Goal: Task Accomplishment & Management: Manage account settings

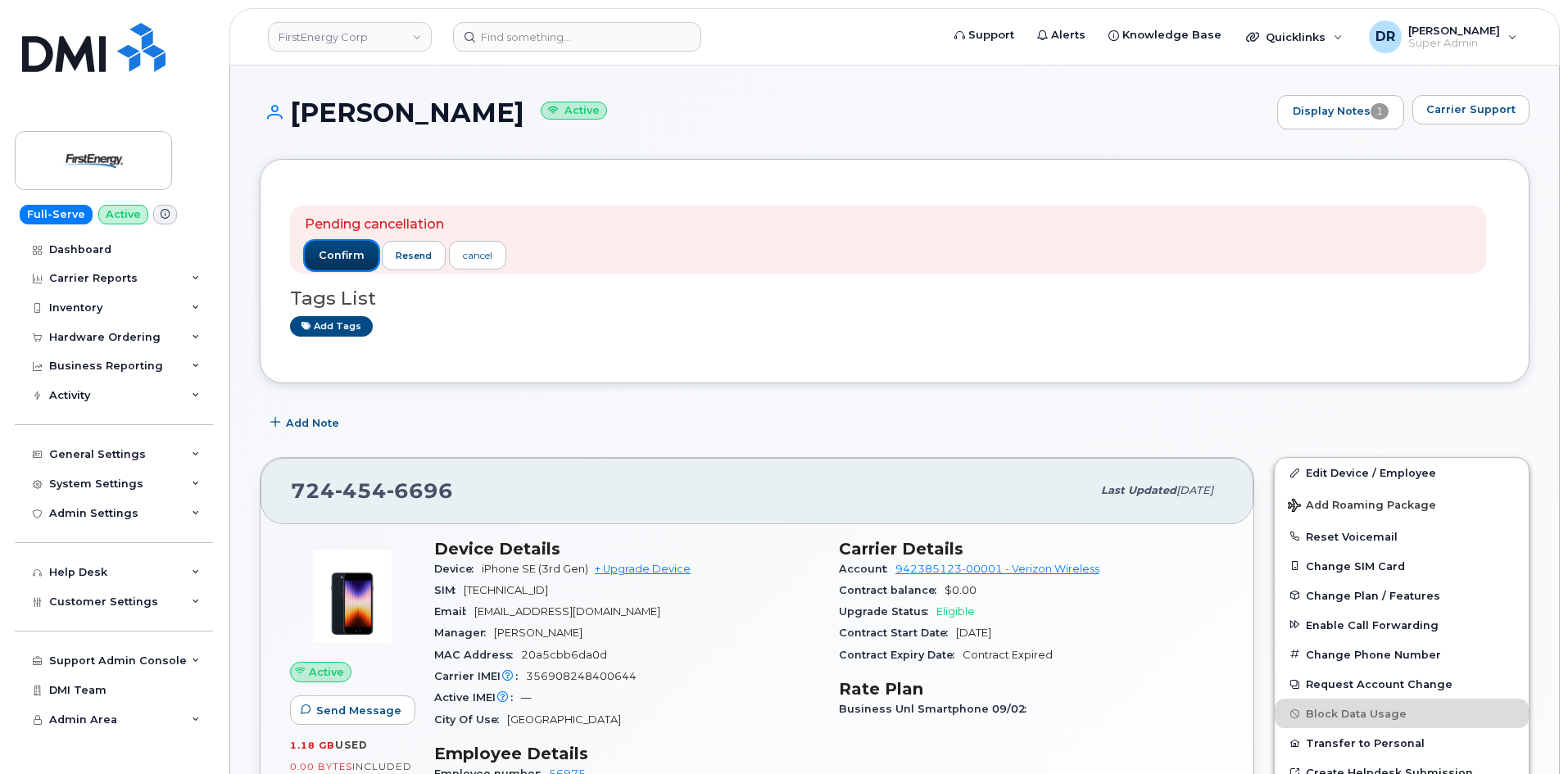
click at [354, 254] on span "confirm" at bounding box center [341, 255] width 46 height 15
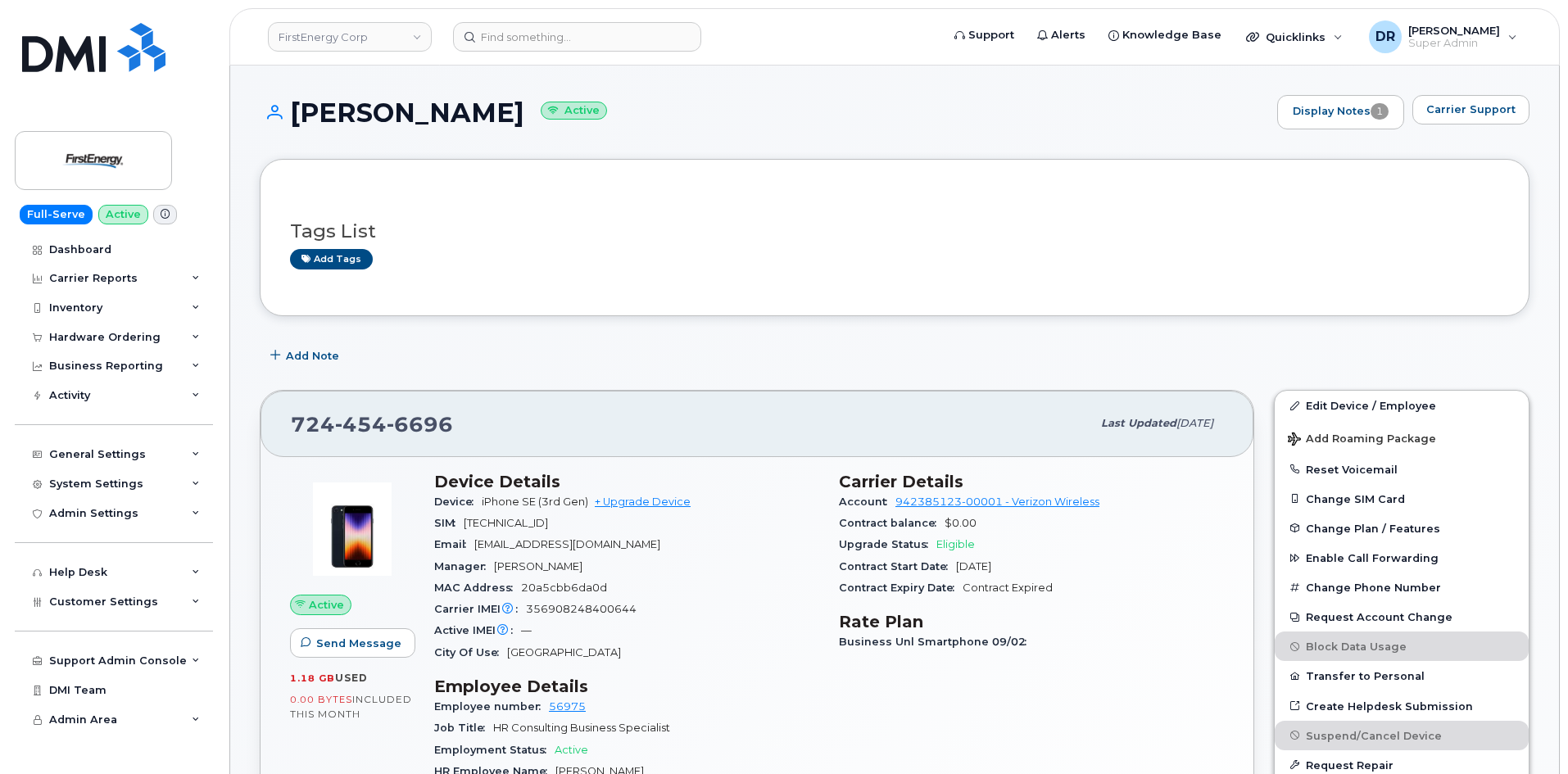
click at [1462, 55] on header "FirstEnergy Corp Support Alerts Knowledge Base Quicklinks Suspend / Cancel Devi…" at bounding box center [894, 36] width 1330 height 58
click at [1462, 43] on span "Super Admin" at bounding box center [1454, 43] width 92 height 13
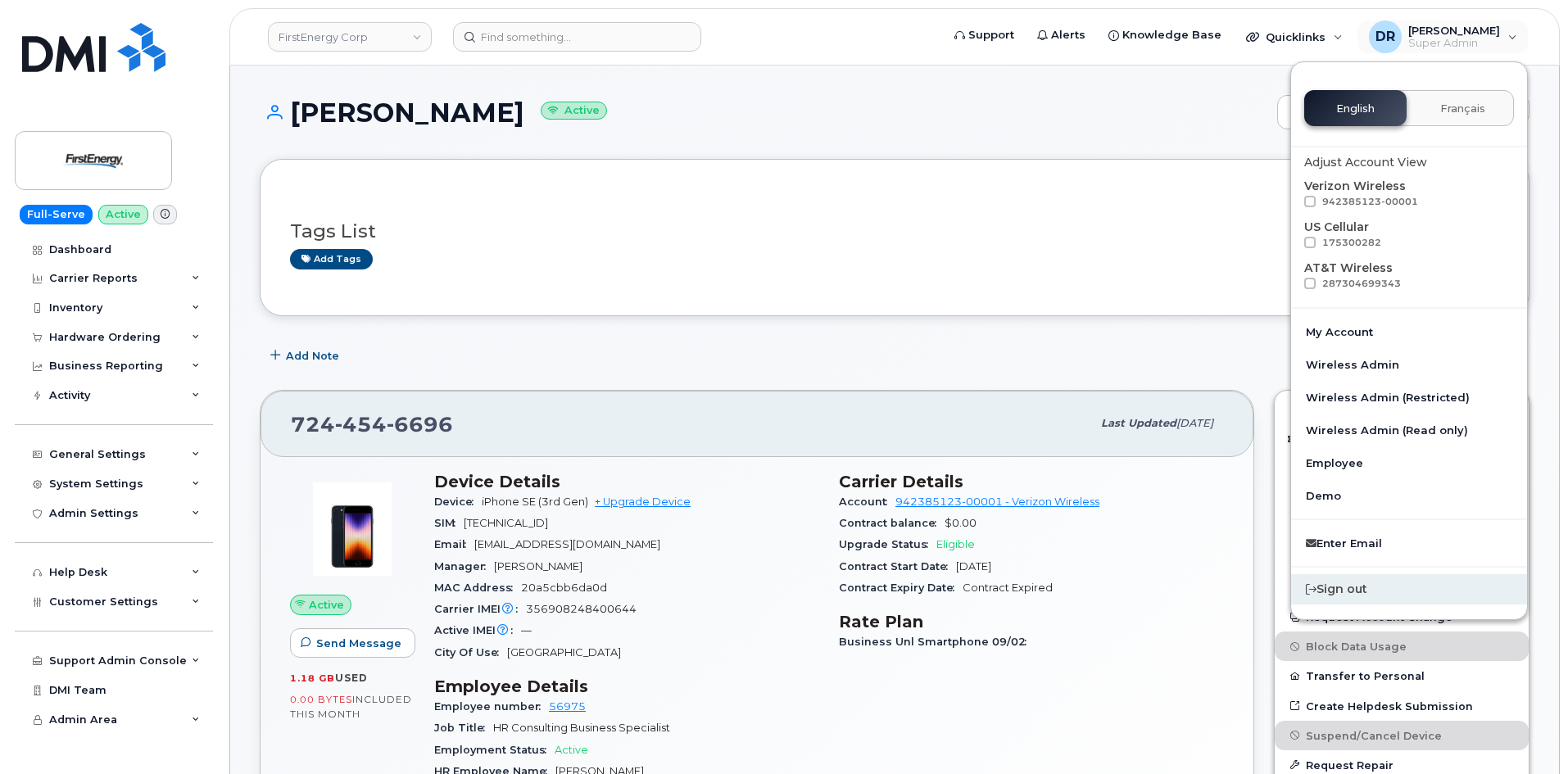
click at [1357, 591] on div "Sign out" at bounding box center [1409, 589] width 236 height 30
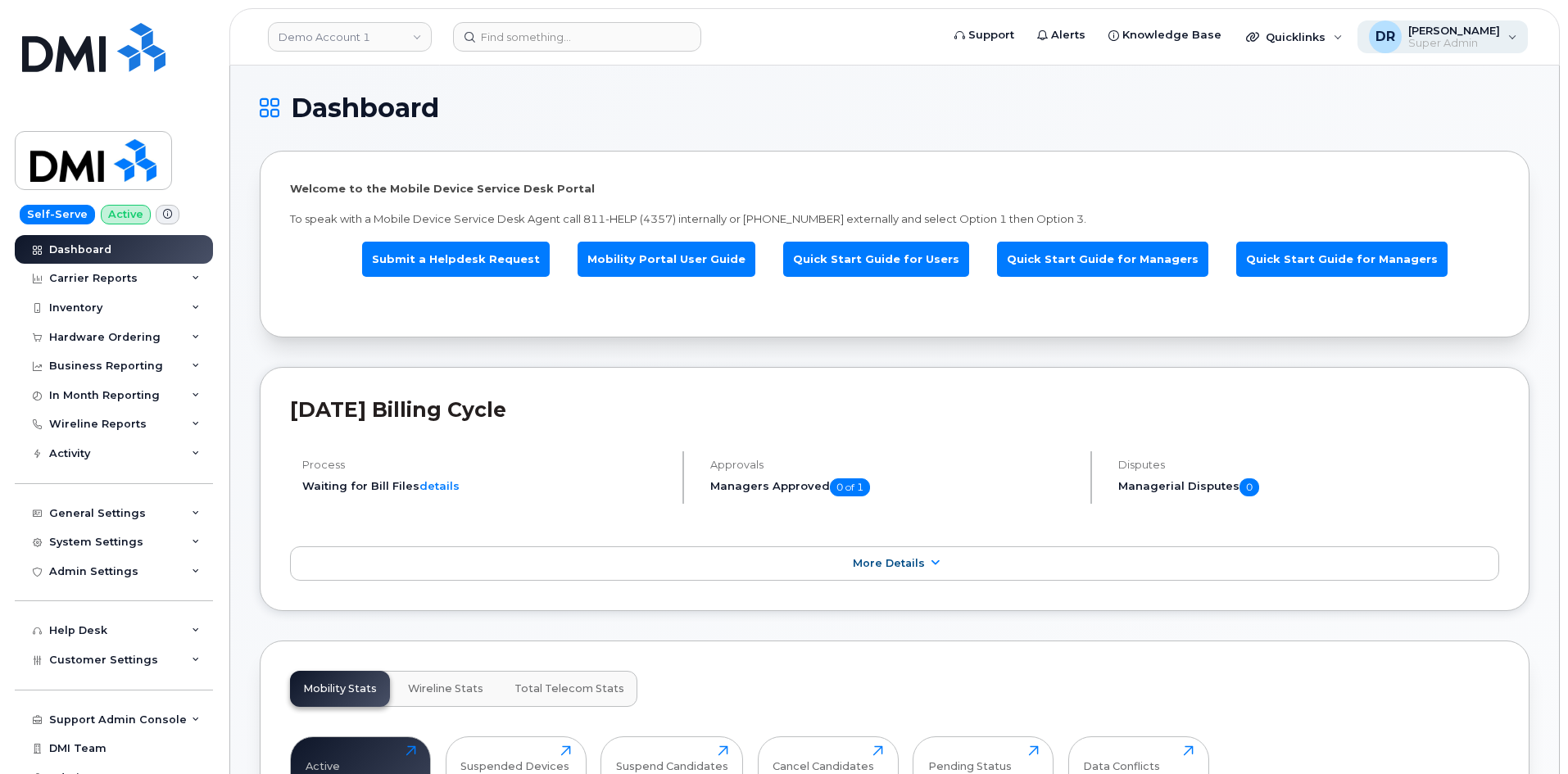
click at [1459, 38] on span "Super Admin" at bounding box center [1454, 43] width 92 height 13
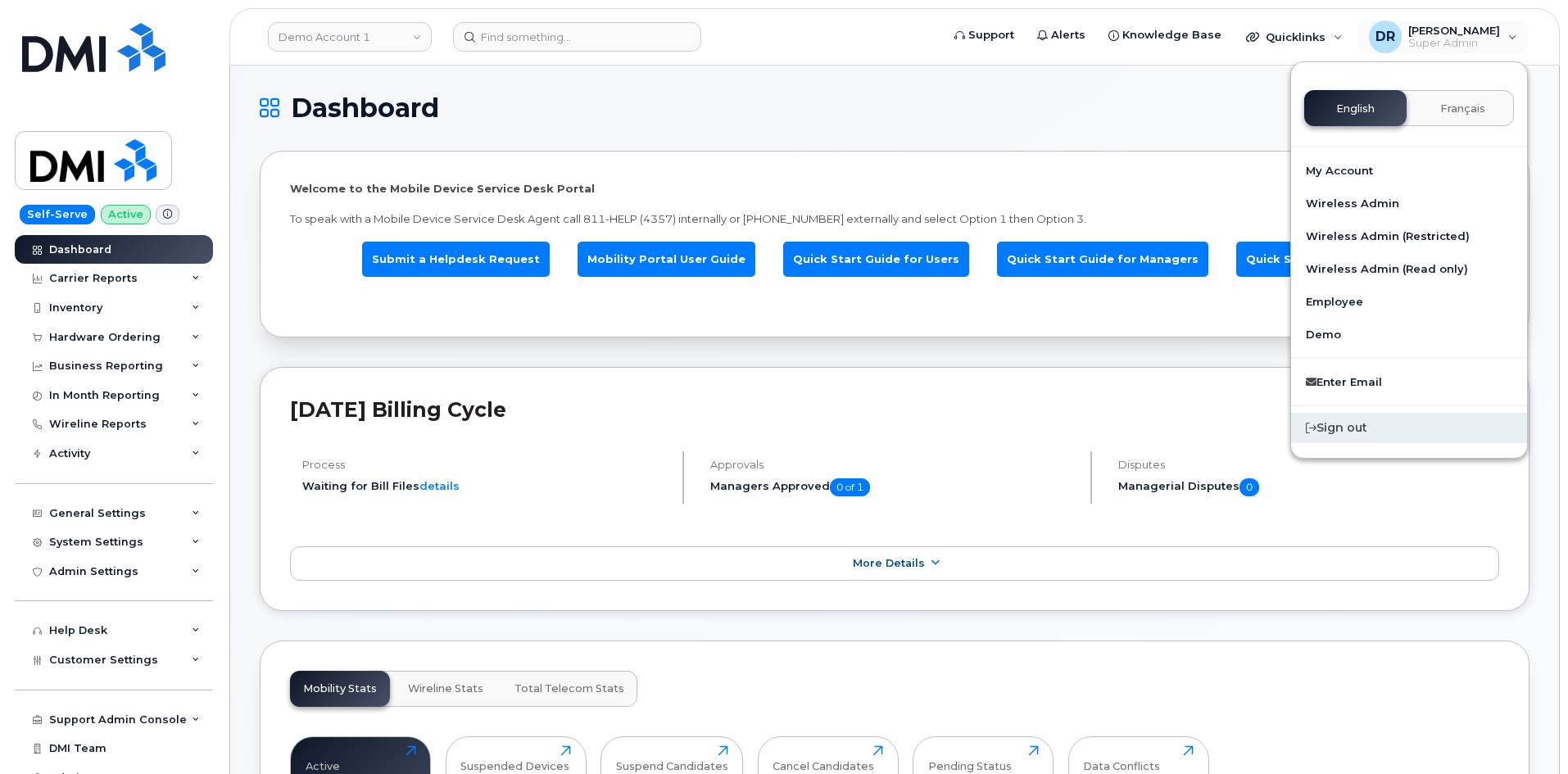
click at [1390, 435] on div "Sign out" at bounding box center [1409, 428] width 236 height 30
